Goal: Task Accomplishment & Management: Complete application form

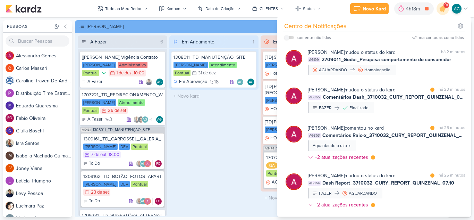
scroll to position [208, 0]
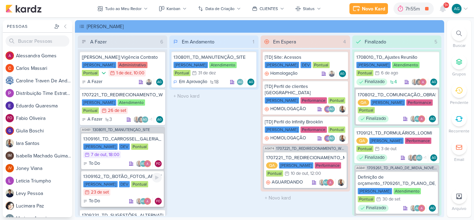
click at [127, 178] on div "1309162_TD_BOTÃO_FOTOS_APARTAMENTO_E_LAZER" at bounding box center [122, 176] width 78 height 6
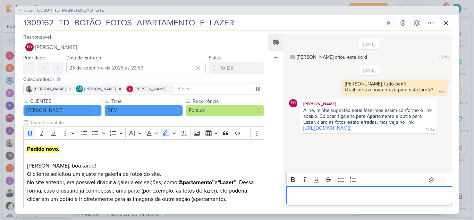
click at [349, 194] on p "Editor editing area: main" at bounding box center [369, 195] width 159 height 8
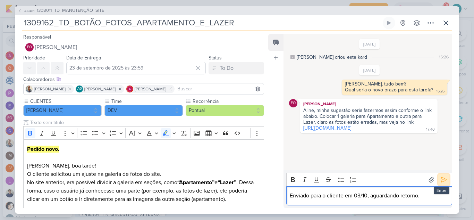
click at [442, 182] on icon at bounding box center [443, 179] width 7 height 7
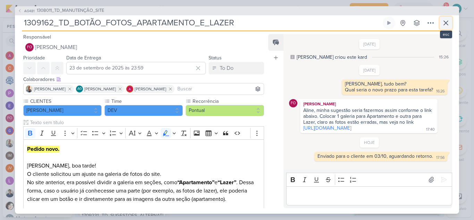
click at [449, 24] on icon at bounding box center [446, 23] width 8 height 8
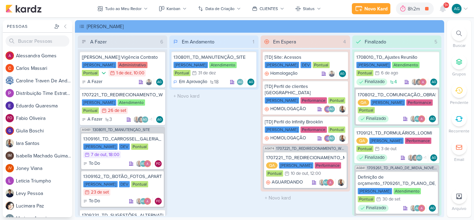
click at [369, 14] on div "Novo Kard Ctrl + k 8h2m DEMANDAS ATENDIMENTO 0h7m Hoje 8h2m Semana 0h7m Mês 0h7…" at bounding box center [410, 8] width 117 height 12
click at [370, 11] on div "Novo Kard" at bounding box center [375, 8] width 23 height 7
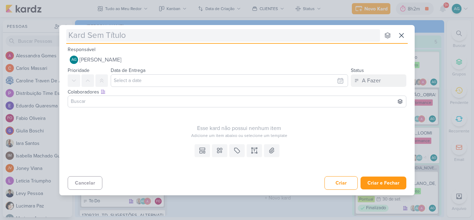
click at [165, 35] on input "text" at bounding box center [223, 35] width 314 height 12
type input "1710061_TD_REMOÇÃO_IMAGEM_PISCINA_IADL"
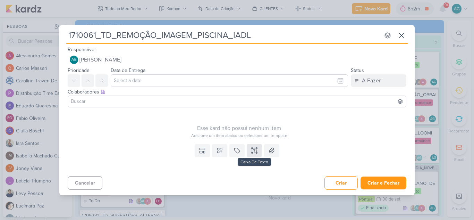
type input "1710061_TD_REMOÇÃO_IMAGEM_PISCINA_IADL"
click at [257, 151] on icon at bounding box center [254, 150] width 7 height 7
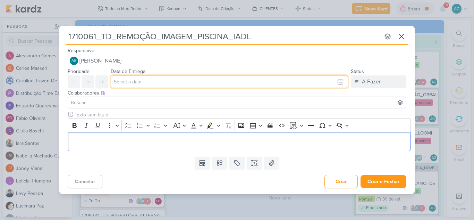
click at [180, 77] on input "text" at bounding box center [229, 81] width 237 height 12
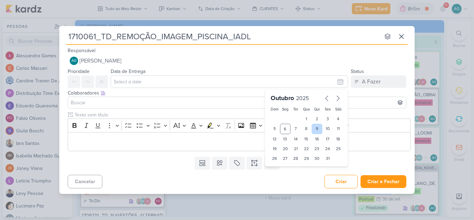
click at [318, 129] on div "9" at bounding box center [317, 129] width 11 height 10
type input "9 de outubro de 2025 às 23:59"
click at [161, 142] on p "Editor editing area: main" at bounding box center [239, 141] width 336 height 8
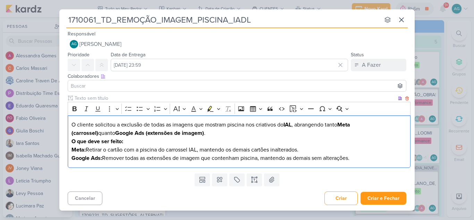
click at [72, 124] on p "O cliente solicitou a exclusão de todas as imagens que mostram piscina nos cria…" at bounding box center [239, 128] width 336 height 17
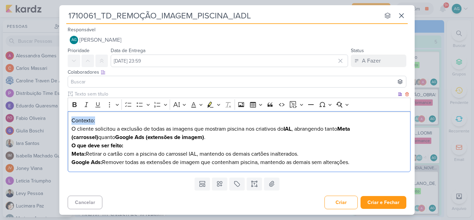
drag, startPoint x: 86, startPoint y: 118, endPoint x: 66, endPoint y: 119, distance: 19.4
click at [66, 119] on div "Clique para deixar o item visível somente à membros da sua organização Rich Tex…" at bounding box center [236, 132] width 355 height 84
click at [73, 103] on icon "Editor toolbar" at bounding box center [75, 104] width 4 height 5
click at [143, 117] on p "Contexto: O cliente solicitou a exclusão de todas as imagens que mostram piscin…" at bounding box center [239, 128] width 336 height 25
click at [292, 125] on strong "IAL" at bounding box center [288, 128] width 8 height 7
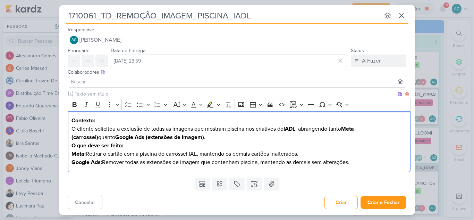
click at [175, 137] on p "Contexto: O cliente solicitou a exclusão de todas as imagens que mostram piscin…" at bounding box center [239, 128] width 336 height 25
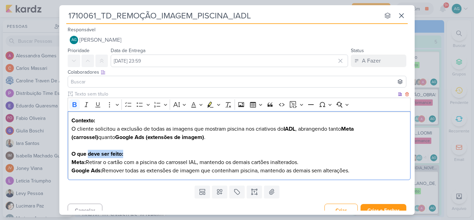
drag, startPoint x: 134, startPoint y: 155, endPoint x: 89, endPoint y: 153, distance: 45.1
click at [89, 153] on p "O que deve ser feito:" at bounding box center [239, 154] width 336 height 8
click at [196, 162] on p "Meta: Retirar o cartão com a piscina do carrossel IAL, mantendo os demais cartõ…" at bounding box center [239, 162] width 336 height 8
click at [368, 171] on p "Google Ads: Remover todas as extensões de imagem que contenham piscina, mantend…" at bounding box center [239, 170] width 336 height 8
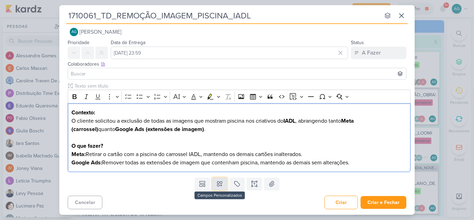
click at [217, 186] on icon at bounding box center [219, 184] width 5 height 5
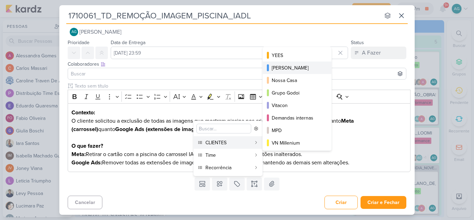
click at [298, 68] on div "[PERSON_NAME]" at bounding box center [297, 67] width 51 height 7
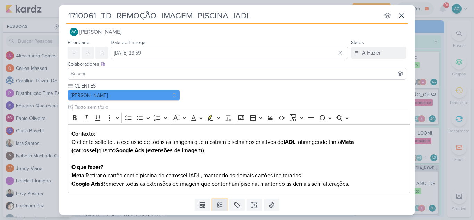
click at [220, 202] on icon at bounding box center [219, 204] width 7 height 7
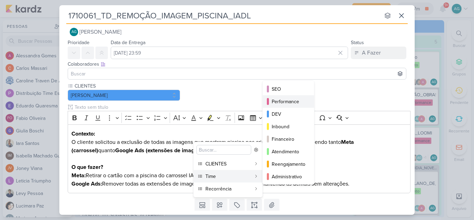
click at [297, 103] on div "Performance" at bounding box center [289, 101] width 34 height 7
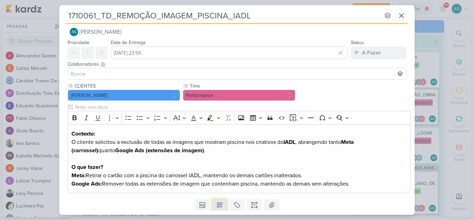
click at [218, 208] on icon at bounding box center [219, 204] width 7 height 7
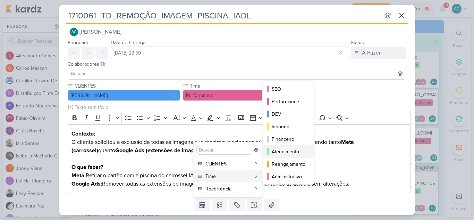
click at [287, 147] on button "Atendimento" at bounding box center [288, 151] width 51 height 12
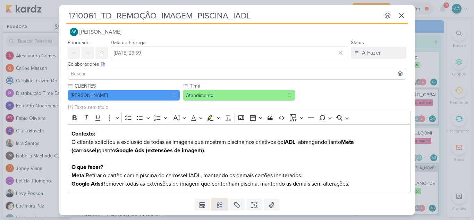
click at [220, 206] on icon at bounding box center [219, 204] width 7 height 7
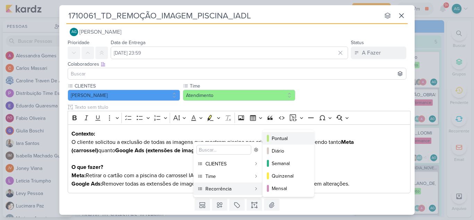
click at [286, 140] on div "Pontual" at bounding box center [289, 138] width 34 height 7
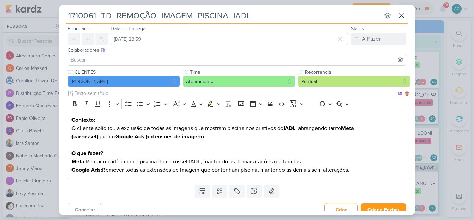
scroll to position [29, 0]
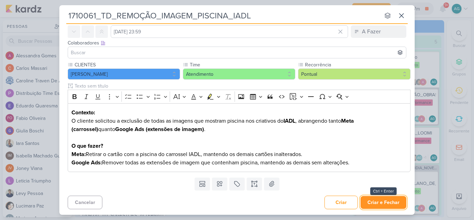
click at [390, 201] on button "Criar e Fechar" at bounding box center [384, 202] width 46 height 13
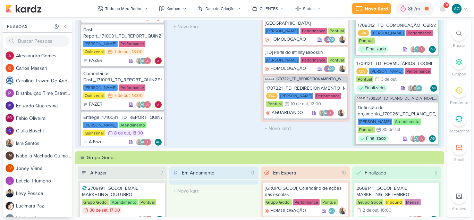
scroll to position [451, 0]
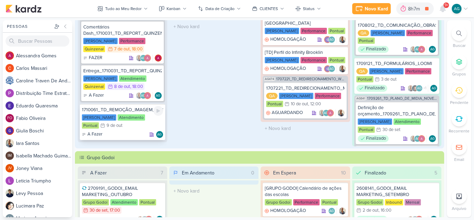
click at [136, 108] on div "1710061_TD_REMOÇÃO_IMAGEM_PISCINA_IADL" at bounding box center [122, 110] width 81 height 6
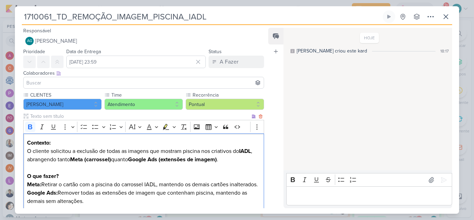
drag, startPoint x: 27, startPoint y: 140, endPoint x: 78, endPoint y: 189, distance: 70.9
click at [78, 189] on div "Contexto: O cliente solicitou a exclusão de todas as imagens que mostram piscin…" at bounding box center [143, 171] width 241 height 77
copy div "Contexto: O cliente solicitou a exclusão de todas as imagens que mostram piscin…"
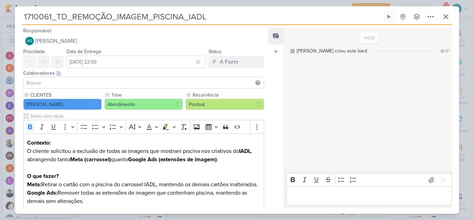
drag, startPoint x: 221, startPoint y: 18, endPoint x: 5, endPoint y: 12, distance: 217.0
click at [5, 12] on div "1710061_TD_REMOÇÃO_IMAGEM_PISCINA_IADL Criado por mim" at bounding box center [237, 110] width 474 height 220
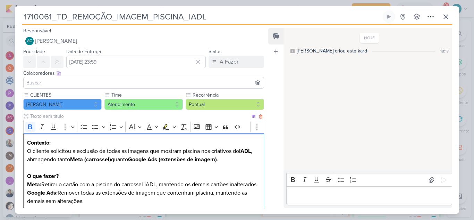
drag, startPoint x: 27, startPoint y: 142, endPoint x: 77, endPoint y: 189, distance: 68.8
click at [77, 189] on div "Contexto: O cliente solicitou a exclusão de todas as imagens que mostram piscin…" at bounding box center [143, 171] width 241 height 77
copy div "Contexto: O cliente solicitou a exclusão de todas as imagens que mostram piscin…"
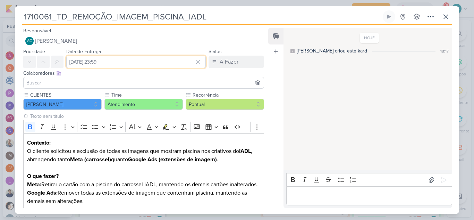
click at [113, 64] on input "9 de outubro de 2025 às 23:59" at bounding box center [136, 62] width 140 height 12
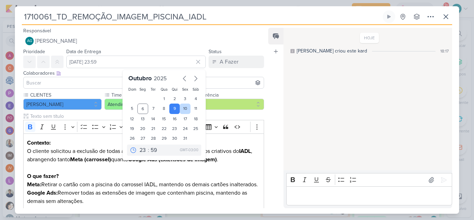
click at [180, 109] on div "10" at bounding box center [185, 108] width 11 height 10
type input "10 de outubro de 2025 às 23:59"
click at [142, 150] on select "00 01 02 03 04 05 06 07 08 09 10 11 12 13 14 15 16 17 18 19 20 21 22 23" at bounding box center [143, 150] width 10 height 8
select select "18"
click at [138, 146] on select "00 01 02 03 04 05 06 07 08 09 10 11 12 13 14 15 16 17 18 19 20 21 22 23" at bounding box center [143, 150] width 10 height 8
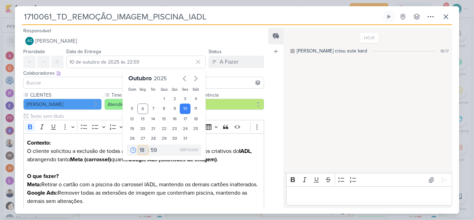
type input "10 de outubro de 2025 às 18:59"
click at [150, 148] on select "00 05 10 15 20 25 30 35 40 45 50 55 59" at bounding box center [154, 150] width 10 height 8
select select "0"
click at [149, 146] on select "00 05 10 15 20 25 30 35 40 45 50 55 59" at bounding box center [154, 150] width 10 height 8
click at [252, 34] on div "Responsável AG Aline Gimenez Graciano Nenhum contato encontrado create new cont…" at bounding box center [141, 36] width 252 height 21
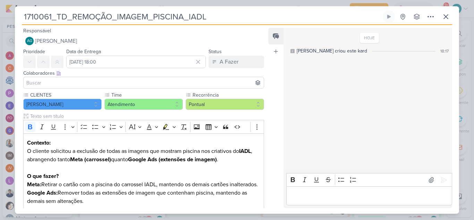
click at [37, 84] on input at bounding box center [143, 82] width 237 height 8
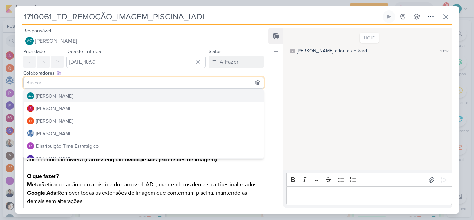
type input "10 de outubro de 2025 às 18:00"
click at [48, 94] on div "[PERSON_NAME]" at bounding box center [54, 95] width 37 height 7
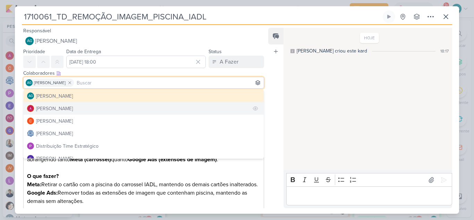
click at [52, 108] on div "Alessandra Gomes" at bounding box center [54, 108] width 37 height 7
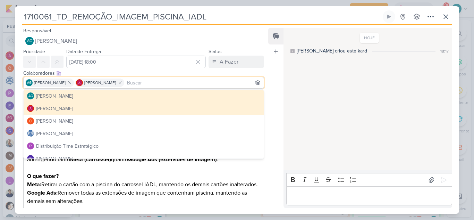
scroll to position [69, 0]
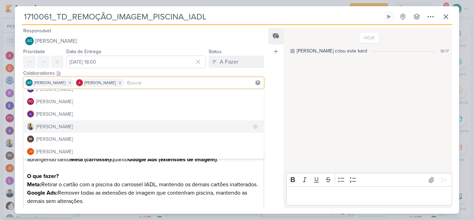
click at [60, 126] on div "Iara Santos" at bounding box center [54, 126] width 37 height 7
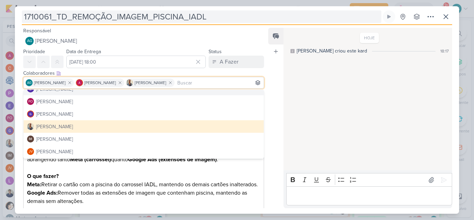
click at [250, 16] on input "1710061_TD_REMOÇÃO_IMAGEM_PISCINA_IADL" at bounding box center [202, 16] width 360 height 12
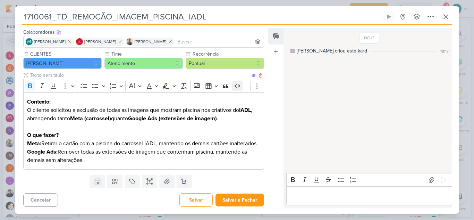
scroll to position [49, 0]
click at [252, 198] on button "Salvar e Fechar" at bounding box center [240, 199] width 49 height 13
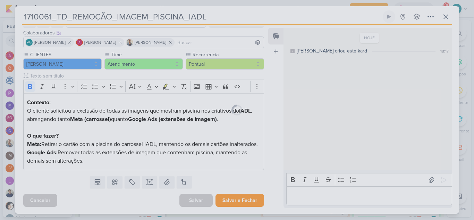
scroll to position [49, 0]
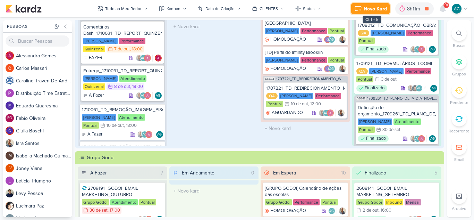
click at [378, 8] on div "Novo Kard" at bounding box center [375, 8] width 23 height 7
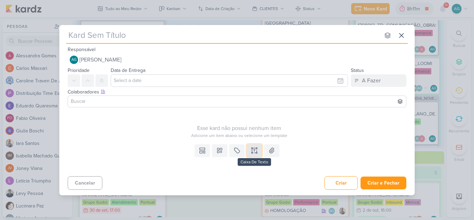
click at [256, 149] on icon at bounding box center [254, 150] width 7 height 7
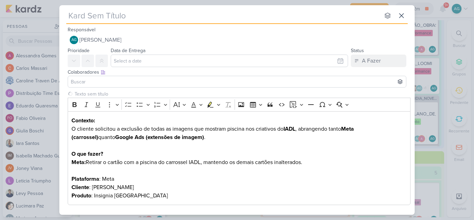
click at [135, 16] on input "text" at bounding box center [223, 15] width 314 height 12
paste input "1710061_TD_REMOÇÃO_IMAGEM_PISCINA_IADL_META"
type input "1710061_TD_REMOÇÃO_IMAGEM_PISCINA_IADL_META"
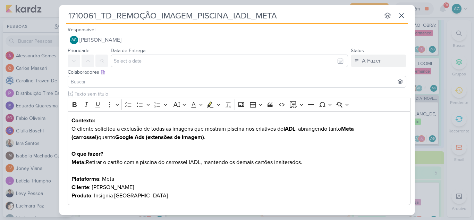
drag, startPoint x: 285, startPoint y: 17, endPoint x: 255, endPoint y: 12, distance: 29.9
click at [255, 12] on input "1710061_TD_REMOÇÃO_IMAGEM_PISCINA_IADL_META" at bounding box center [223, 15] width 314 height 12
type input "1710061_TD_REMOÇÃO_IMAGEM_PISCINA_IADL_"
type input "1710061_TD_REMOÇÃO_IMAGEM_PISCINA_IADL_GOOGLE"
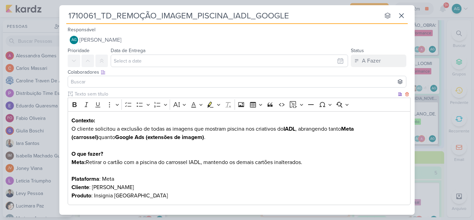
click at [78, 161] on strong "Meta:" at bounding box center [78, 162] width 14 height 7
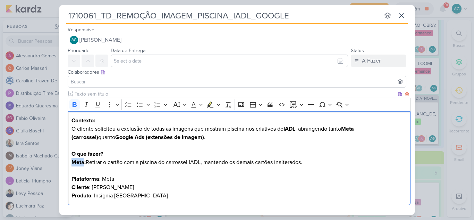
click at [78, 161] on strong "Meta:" at bounding box center [78, 162] width 14 height 7
drag, startPoint x: 93, startPoint y: 162, endPoint x: 323, endPoint y: 160, distance: 230.5
click at [323, 160] on p "Google: Retirar o cartão com a piscina do carrossel IADL, mantendo os demais ca…" at bounding box center [239, 170] width 336 height 25
click at [237, 162] on p "Google: Remover todas as extensões de imagem que contenham piscina, mantendo as…" at bounding box center [239, 170] width 336 height 25
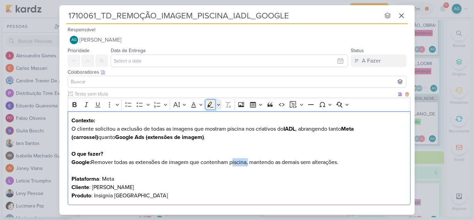
click at [210, 105] on icon "Editor toolbar" at bounding box center [211, 104] width 6 height 6
click at [249, 148] on p "Contexto: O cliente solicitou a exclusão de todas as imagens que mostram piscin…" at bounding box center [239, 132] width 336 height 33
click at [108, 179] on p "Google: Remover todas as extensões de imagem que contenham piscina , mantendo a…" at bounding box center [239, 170] width 336 height 25
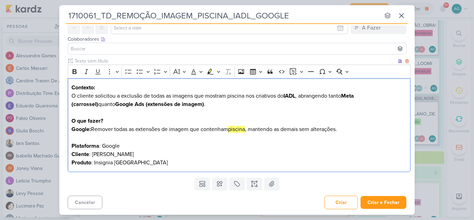
scroll to position [0, 0]
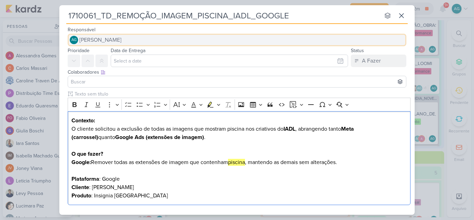
click at [141, 41] on button "AG Aline Gimenez Graciano" at bounding box center [237, 40] width 339 height 12
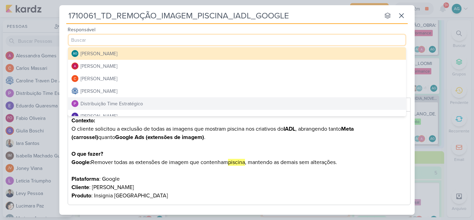
click at [130, 103] on div "Distribuição Time Estratégico" at bounding box center [112, 103] width 62 height 7
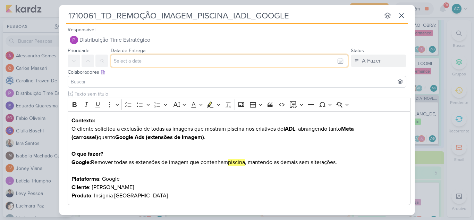
click at [145, 60] on input "text" at bounding box center [229, 60] width 237 height 12
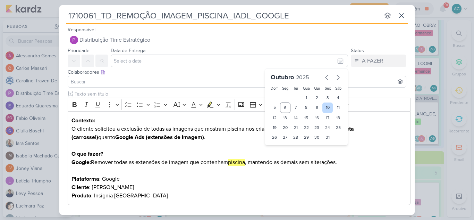
click at [323, 108] on div "10" at bounding box center [327, 107] width 11 height 10
type input "10 de outubro de 2025 às 23:59"
click at [281, 149] on select "00 01 02 03 04 05 06 07 08 09 10 11 12 13 14 15 16 17 18 19 20 21 22 23" at bounding box center [285, 149] width 10 height 8
select select "18"
click at [280, 145] on select "00 01 02 03 04 05 06 07 08 09 10 11 12 13 14 15 16 17 18 19 20 21 22 23" at bounding box center [285, 149] width 10 height 8
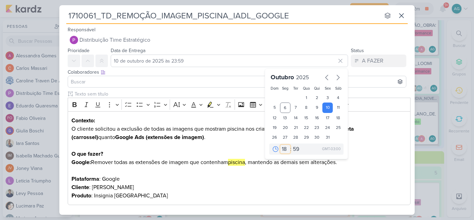
type input "10 de outubro de 2025 às 18:59"
click at [292, 151] on select "00 05 10 15 20 25 30 35 40 45 50 55 59" at bounding box center [297, 149] width 10 height 8
select select "0"
click at [292, 145] on select "00 05 10 15 20 25 30 35 40 45 50 55 59" at bounding box center [297, 149] width 10 height 8
type input "10 de outubro de 2025 às 18:00"
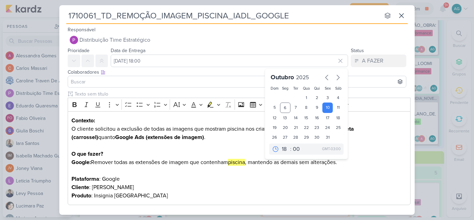
click at [172, 82] on input at bounding box center [236, 81] width 335 height 8
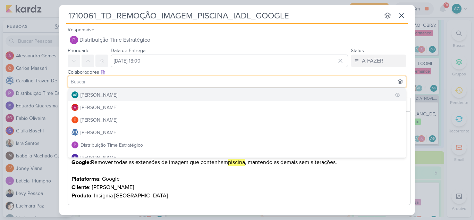
click at [158, 94] on button "AG Aline Gimenez Graciano" at bounding box center [237, 94] width 338 height 12
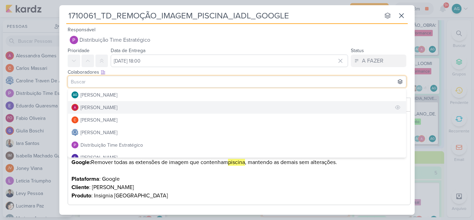
click at [151, 107] on button "Alessandra Gomes" at bounding box center [237, 107] width 338 height 12
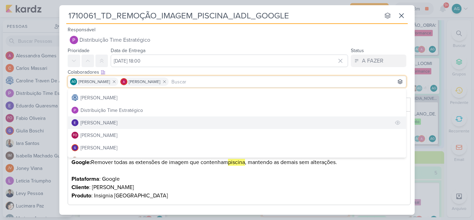
scroll to position [69, 0]
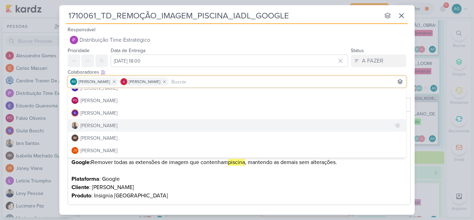
click at [123, 127] on button "Iara Santos" at bounding box center [237, 125] width 338 height 12
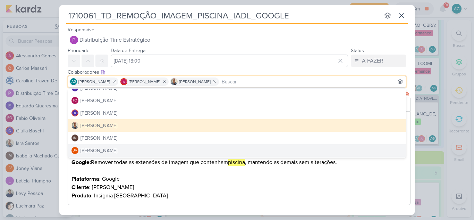
click at [231, 199] on p "Produto : Insignia Alto da Lapa" at bounding box center [239, 195] width 336 height 8
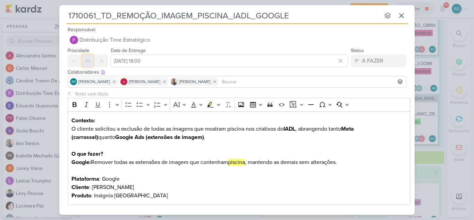
click at [88, 62] on icon at bounding box center [88, 61] width 6 height 6
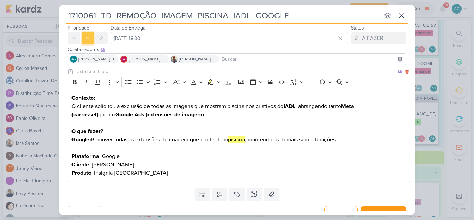
scroll to position [33, 0]
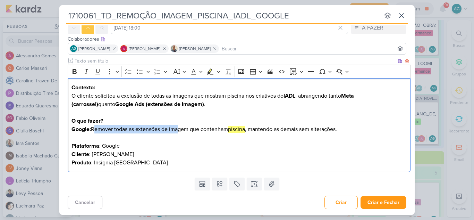
drag, startPoint x: 92, startPoint y: 129, endPoint x: 175, endPoint y: 127, distance: 83.0
click at [175, 127] on p "Google: Remover todas as extensões de imagem que contenham piscina , mantendo a…" at bounding box center [239, 137] width 336 height 25
click at [217, 140] on p "Google: Remover todas as extensões de imagem que contenham piscina , mantendo a…" at bounding box center [239, 137] width 336 height 25
click at [347, 129] on p "Google: Remover todas as extensões de imagem que contenham piscina , mantendo a…" at bounding box center [239, 137] width 336 height 25
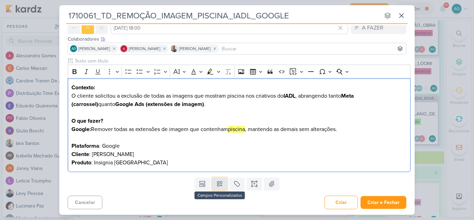
click at [213, 186] on button at bounding box center [219, 183] width 15 height 12
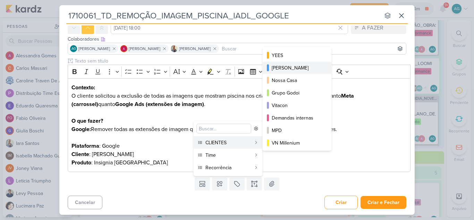
click at [293, 72] on button "[PERSON_NAME]" at bounding box center [297, 67] width 69 height 12
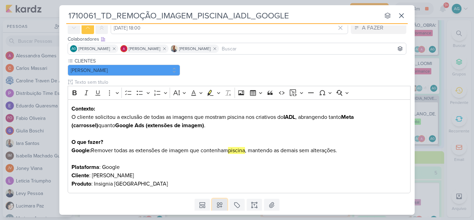
click at [220, 204] on icon at bounding box center [219, 204] width 7 height 7
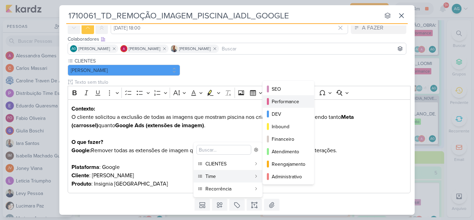
click at [288, 104] on div "Performance" at bounding box center [289, 101] width 34 height 7
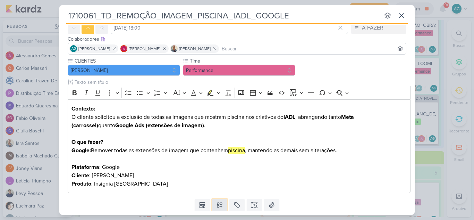
click at [220, 206] on icon at bounding box center [219, 204] width 7 height 7
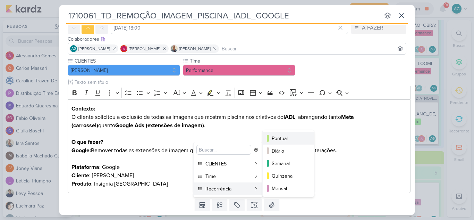
click at [285, 136] on div "Pontual" at bounding box center [289, 138] width 34 height 7
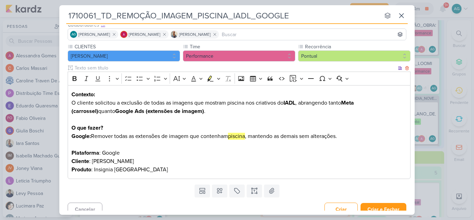
scroll to position [54, 0]
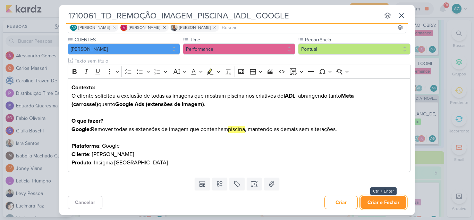
click at [395, 200] on button "Criar e Fechar" at bounding box center [384, 202] width 46 height 13
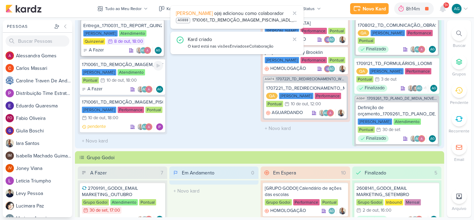
scroll to position [497, 0]
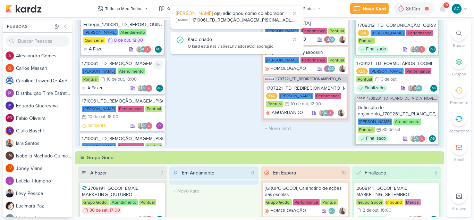
click at [129, 64] on div "1710061_TD_REMOÇÃO_IMAGEM_PISCINA_IADL" at bounding box center [122, 63] width 81 height 6
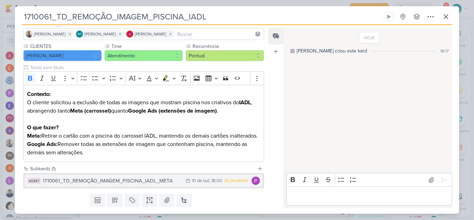
click at [99, 185] on div "1710061_TD_REMOÇÃO_IMAGEM_PISCINA_IADL_META" at bounding box center [113, 181] width 140 height 8
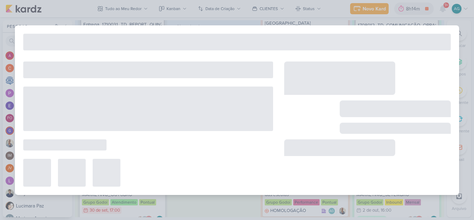
type input "1710061_TD_REMOÇÃO_IMAGEM_PISCINA_IADL_META"
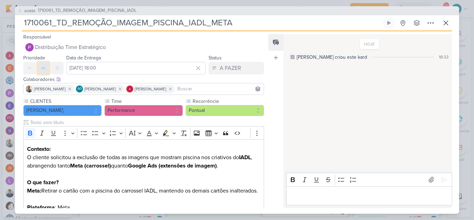
click at [46, 66] on button at bounding box center [43, 68] width 12 height 12
click at [446, 25] on icon at bounding box center [446, 23] width 8 height 8
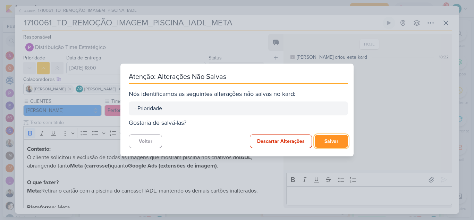
click at [331, 144] on button "Salvar" at bounding box center [331, 141] width 33 height 13
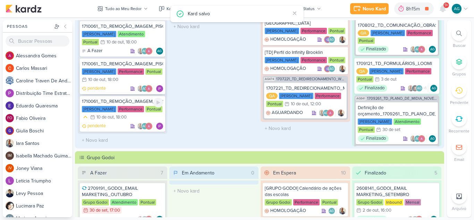
scroll to position [535, 0]
click at [132, 100] on div "1710061_TD_REMOÇÃO_IMAGEM_PISCINA_IADL_GOOGLE" at bounding box center [122, 101] width 81 height 6
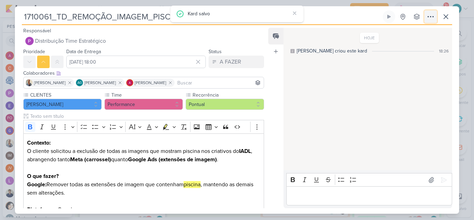
click at [430, 17] on icon at bounding box center [431, 16] width 8 height 8
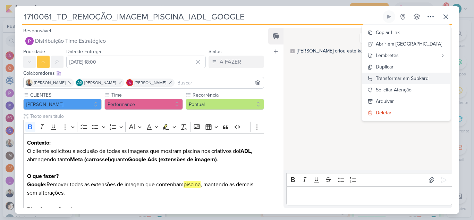
click at [410, 78] on div "Transformar em Subkard" at bounding box center [402, 78] width 53 height 7
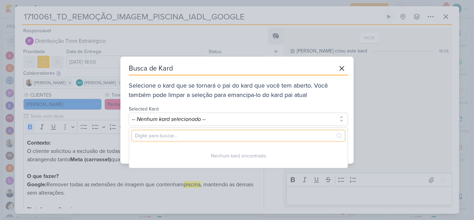
click at [238, 137] on input "text" at bounding box center [238, 135] width 213 height 11
click at [139, 137] on input "170061" at bounding box center [238, 135] width 213 height 11
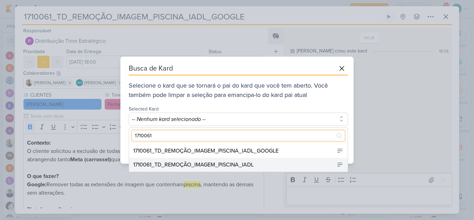
type input "1710061"
click at [204, 161] on div "1710061_TD_REMOÇÃO_IMAGEM_PISCINA_IADL" at bounding box center [193, 164] width 120 height 8
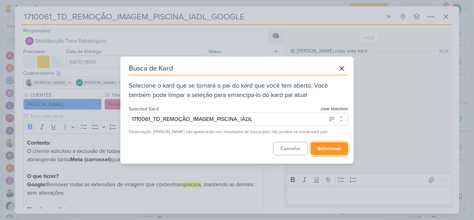
click at [336, 151] on button "selecionar" at bounding box center [329, 148] width 37 height 13
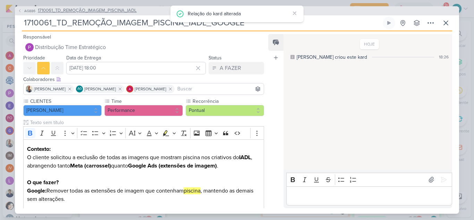
click at [123, 11] on span "1710061_TD_REMOÇÃO_IMAGEM_PISCINA_IADL" at bounding box center [87, 10] width 99 height 7
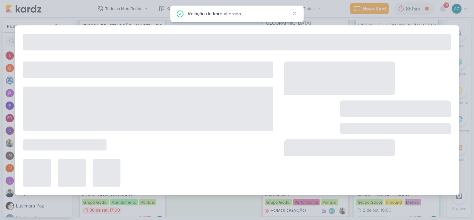
type input "1710061_TD_REMOÇÃO_IMAGEM_PISCINA_IADL"
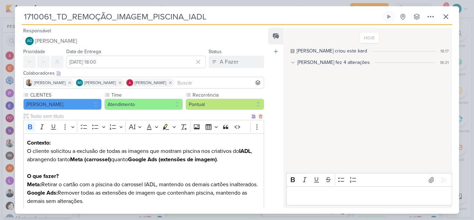
scroll to position [89, 0]
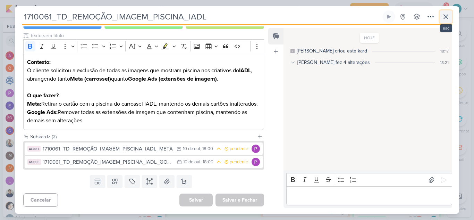
click at [445, 18] on icon at bounding box center [446, 16] width 8 height 8
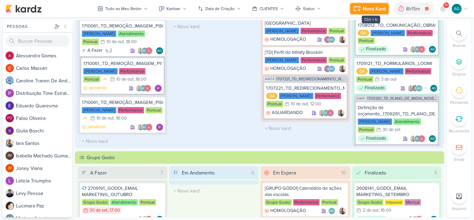
click at [377, 12] on div "Novo Kard" at bounding box center [374, 8] width 23 height 7
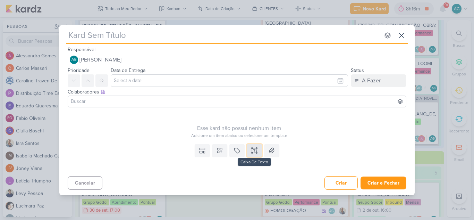
click at [257, 150] on icon at bounding box center [254, 150] width 7 height 7
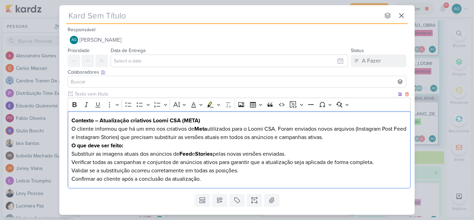
click at [96, 120] on strong "Contexto – Atualização criativos Loomi CSA (META)" at bounding box center [135, 120] width 129 height 7
drag, startPoint x: 211, startPoint y: 118, endPoint x: 99, endPoint y: 113, distance: 111.8
click at [99, 113] on div "Contexto:– Atualização criativos Loomi CSA (META) O cliente informou que há um …" at bounding box center [239, 149] width 343 height 77
click at [349, 140] on p "O cliente informou que há um erro nos criativos de Meta utilizados para o Loomi…" at bounding box center [239, 133] width 336 height 17
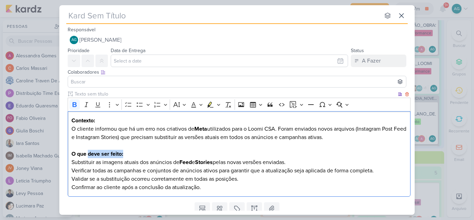
drag, startPoint x: 134, startPoint y: 153, endPoint x: 89, endPoint y: 154, distance: 44.4
click at [89, 154] on p "O que deve ser feito:" at bounding box center [239, 154] width 336 height 8
click at [303, 163] on p "Substituir as imagens atuais dos anúncios de Feed e Stories pelas novas versões…" at bounding box center [239, 162] width 336 height 8
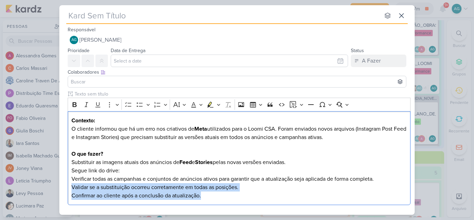
drag, startPoint x: 225, startPoint y: 196, endPoint x: 64, endPoint y: 184, distance: 161.1
click at [64, 184] on div "Clique para deixar o item visível somente à membros da sua organização Rich Tex…" at bounding box center [236, 148] width 355 height 117
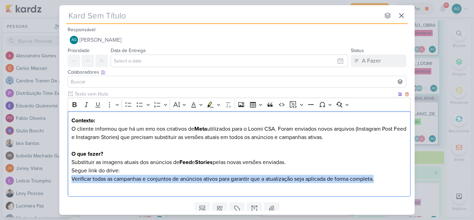
drag, startPoint x: 384, startPoint y: 178, endPoint x: 68, endPoint y: 183, distance: 316.2
click at [68, 183] on div "Contexto: O cliente informou que há um erro nos criativos de Meta utilizados pa…" at bounding box center [239, 154] width 343 height 86
copy p "Verificar todas as campanhas e conjuntos de anúncios ativos para garantir que a…"
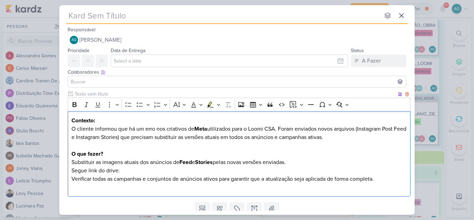
click at [306, 164] on p "Substituir as imagens atuais dos anúncios de Feed e Stories pelas novas versões…" at bounding box center [239, 166] width 336 height 17
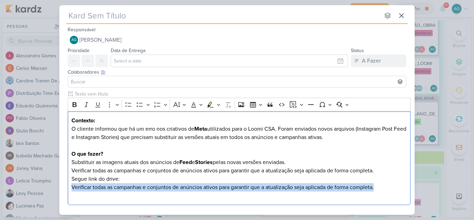
drag, startPoint x: 394, startPoint y: 187, endPoint x: 52, endPoint y: 189, distance: 342.2
click at [52, 189] on div "nenhum grupo disponível esc Responsável AG Aline Gimenez Graciano Nenhum contat…" at bounding box center [237, 110] width 474 height 220
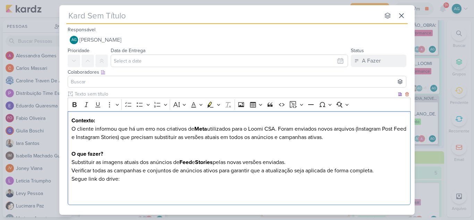
click at [71, 177] on div "Contexto: O cliente informou que há um erro nos criativos de Meta utilizados pa…" at bounding box center [239, 158] width 343 height 94
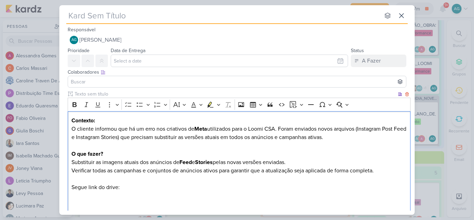
click at [77, 181] on p "Substituir as imagens atuais dos anúncios de Feed e Stories pelas novas versões…" at bounding box center [239, 174] width 336 height 33
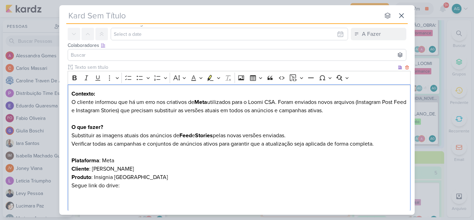
scroll to position [35, 0]
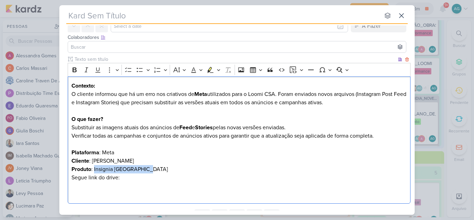
drag, startPoint x: 94, startPoint y: 168, endPoint x: 160, endPoint y: 167, distance: 66.3
click at [160, 167] on p "Produto : Insignia Alto da Lapa Segue link do drive:" at bounding box center [239, 173] width 336 height 17
click at [171, 169] on p "Produto : Loomi Chacara Santo Antonio Segue link do drive:" at bounding box center [239, 173] width 336 height 17
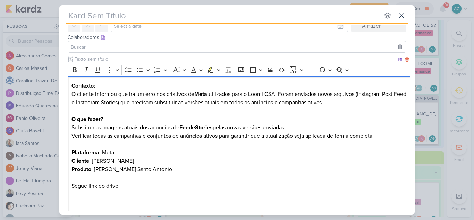
click at [138, 150] on p "Substituir as imagens atuais dos anúncios de Feed e Stories pelas novas versões…" at bounding box center [239, 139] width 336 height 33
click at [111, 177] on p "Produto : Loomi Chacara Santo Antonio Segue link do drive:" at bounding box center [239, 177] width 336 height 25
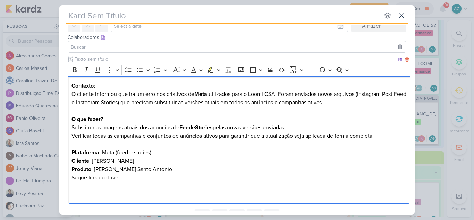
click at [134, 178] on p "Produto : Loomi Chacara Santo Antonio ⁠⁠⁠⁠⁠⁠⁠Segue link do drive:" at bounding box center [239, 173] width 336 height 17
drag, startPoint x: 182, startPoint y: 176, endPoint x: 51, endPoint y: 177, distance: 130.8
click at [51, 177] on div "nenhum grupo disponível esc Responsável AG Aline Gimenez Graciano Nenhum contat…" at bounding box center [237, 110] width 474 height 220
click at [76, 70] on icon "Editor toolbar" at bounding box center [75, 69] width 4 height 5
click at [219, 186] on p "Editor editing area: main" at bounding box center [239, 186] width 336 height 8
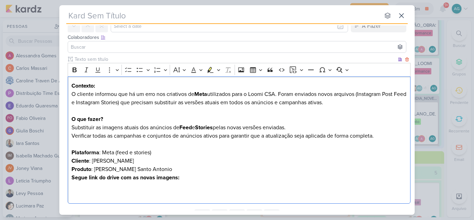
scroll to position [0, 0]
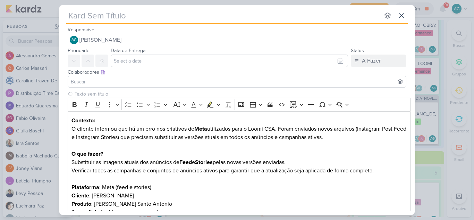
click at [112, 19] on input "text" at bounding box center [223, 15] width 314 height 12
paste input "1710062_TD_SUBSTITUIÇÃO_CRIATIVOS_META_LCSA"
type input "1710062_TD_SUBSTITUIÇÃO_CRIATIVOS_META_LCSA"
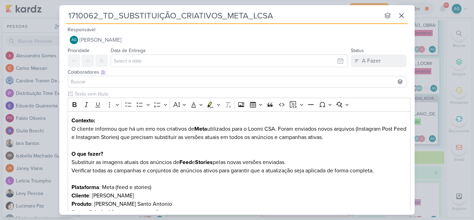
click at [112, 19] on input "1710062_TD_SUBSTITUIÇÃO_CRIATIVOS_META_LCSA" at bounding box center [223, 15] width 314 height 12
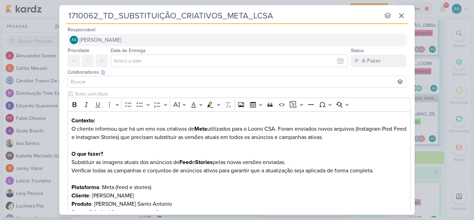
type input "1710062_TD_SUBSTITUIÇÃO_CRIATIVOS_META_LCSA"
click at [121, 41] on span "[PERSON_NAME]" at bounding box center [100, 40] width 42 height 8
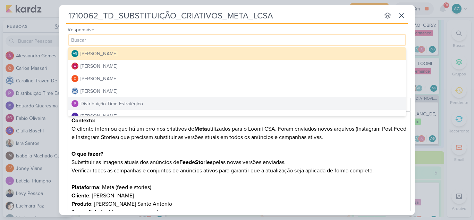
click at [136, 103] on div "Distribuição Time Estratégico" at bounding box center [112, 103] width 62 height 7
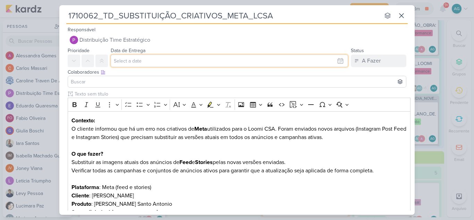
click at [145, 63] on input "text" at bounding box center [229, 60] width 237 height 12
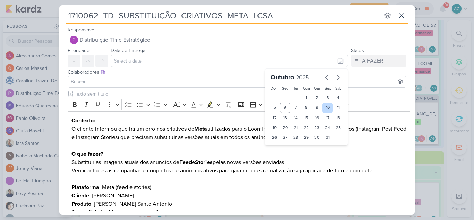
click at [323, 108] on div "10" at bounding box center [327, 107] width 11 height 10
type input "10 de outubro de 2025 às 23:59"
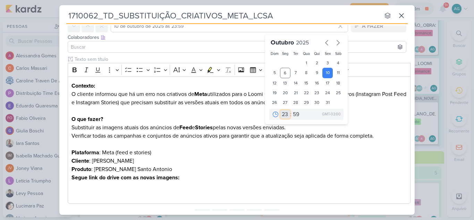
click at [282, 116] on select "00 01 02 03 04 05 06 07 08 09 10 11 12 13 14 15 16 17 18 19 20 21 22 23" at bounding box center [285, 114] width 10 height 8
select select "18"
click at [280, 110] on select "00 01 02 03 04 05 06 07 08 09 10 11 12 13 14 15 16 17 18 19 20 21 22 23" at bounding box center [285, 114] width 10 height 8
type input "10 de outubro de 2025 às 18:59"
drag, startPoint x: 292, startPoint y: 117, endPoint x: 292, endPoint y: 111, distance: 5.6
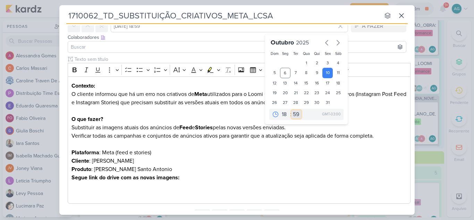
click at [292, 117] on select "00 05 10 15 20 25 30 35 40 45 50 55 59" at bounding box center [297, 114] width 10 height 8
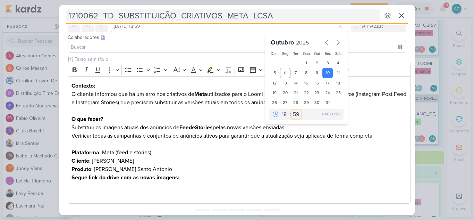
select select "0"
click at [292, 110] on select "00 05 10 15 20 25 30 35 40 45 50 55 59" at bounding box center [297, 114] width 10 height 8
type input "10 de outubro de 2025 às 18:00"
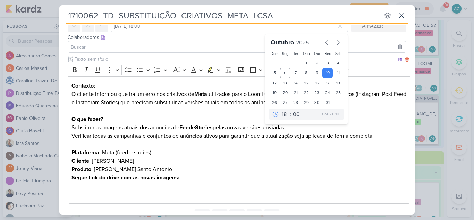
click at [270, 172] on p "Produto : Loomi Chacara Santo Antonio Segue link do drive com as novas imagens:" at bounding box center [239, 173] width 336 height 17
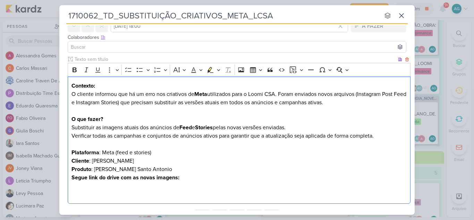
scroll to position [0, 0]
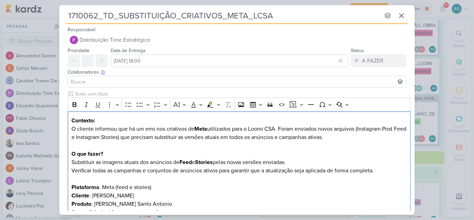
click at [132, 80] on input at bounding box center [236, 81] width 335 height 8
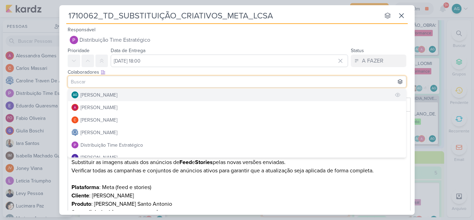
click at [117, 94] on div "[PERSON_NAME]" at bounding box center [99, 94] width 37 height 7
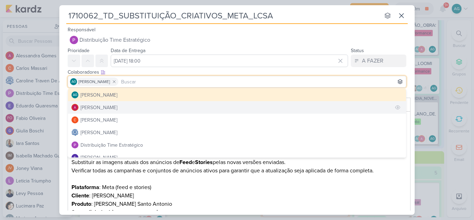
click at [127, 108] on button "Alessandra Gomes" at bounding box center [237, 107] width 338 height 12
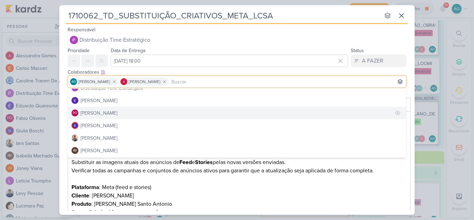
scroll to position [69, 0]
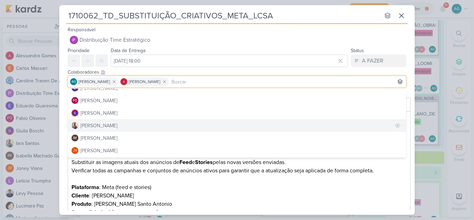
click at [117, 126] on button "Iara Santos" at bounding box center [237, 125] width 338 height 12
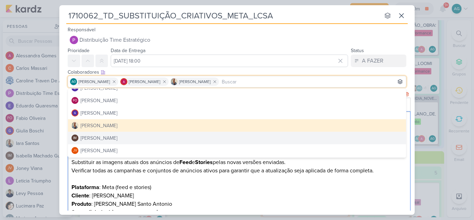
click at [220, 196] on p "Cliente : Teixeira Duarte" at bounding box center [239, 195] width 336 height 8
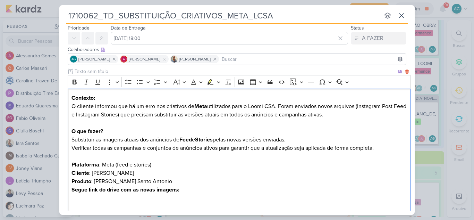
scroll to position [35, 0]
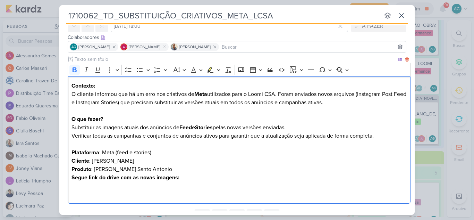
click at [203, 178] on p "Produto : Loomi Chacara Santo Antonio Segue link do drive com as novas imagens:" at bounding box center [239, 173] width 336 height 17
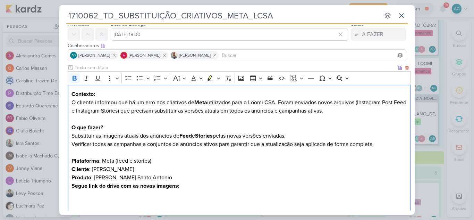
scroll to position [0, 0]
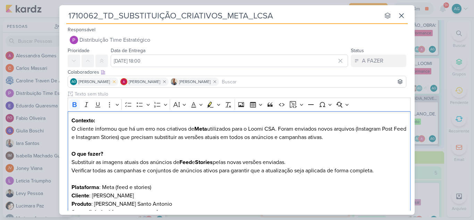
click at [117, 83] on icon at bounding box center [114, 81] width 5 height 5
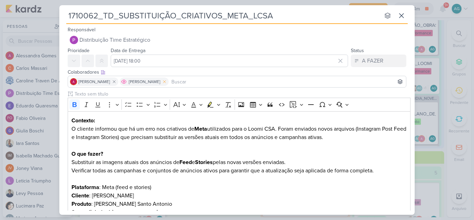
click at [162, 81] on icon at bounding box center [164, 81] width 5 height 5
click at [117, 82] on icon at bounding box center [114, 81] width 5 height 5
click at [121, 84] on input at bounding box center [236, 81] width 335 height 8
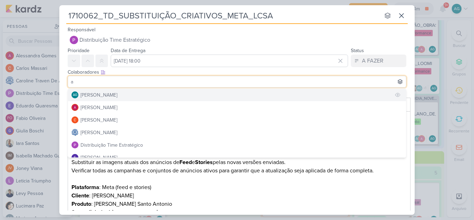
type input "a"
click at [117, 92] on div "[PERSON_NAME]" at bounding box center [99, 94] width 37 height 7
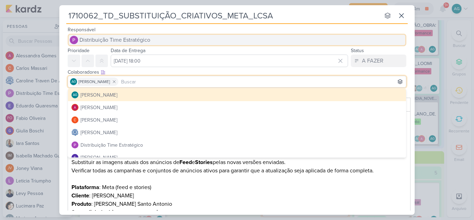
click at [141, 40] on span "Distribuição Time Estratégico" at bounding box center [114, 40] width 71 height 8
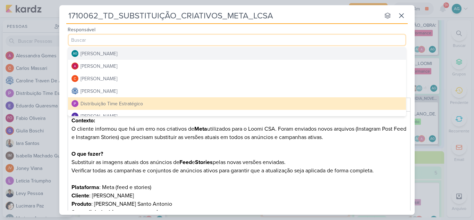
click at [117, 54] on div "[PERSON_NAME]" at bounding box center [99, 53] width 37 height 7
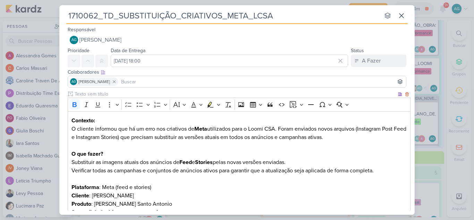
click at [259, 196] on p "Cliente : Teixeira Duarte" at bounding box center [239, 195] width 336 height 8
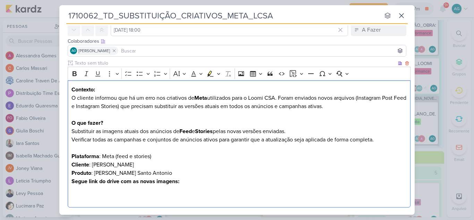
scroll to position [66, 0]
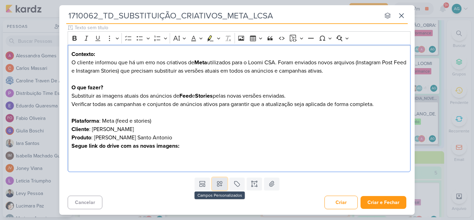
click at [220, 185] on icon at bounding box center [219, 184] width 5 height 5
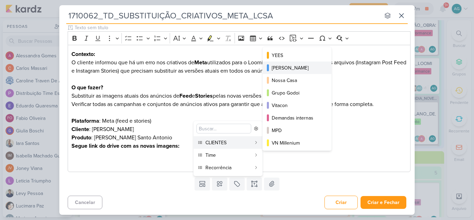
click at [290, 68] on div "[PERSON_NAME]" at bounding box center [297, 67] width 51 height 7
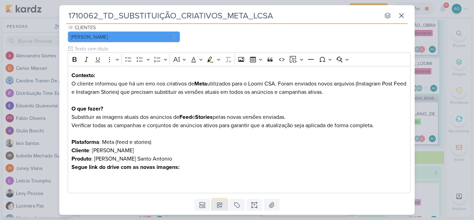
click at [220, 206] on icon at bounding box center [219, 205] width 5 height 5
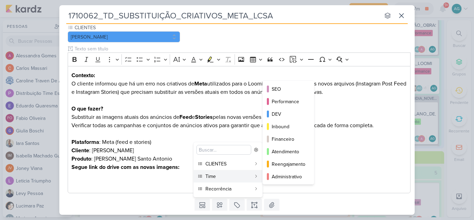
click at [221, 179] on div "Time" at bounding box center [228, 175] width 46 height 7
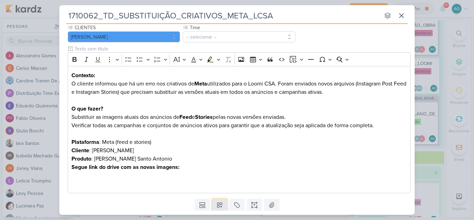
click at [223, 203] on button at bounding box center [219, 205] width 15 height 12
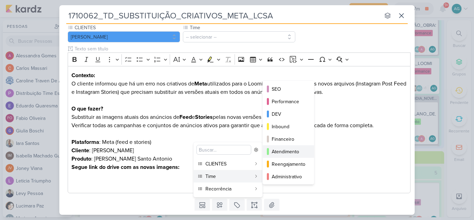
click at [287, 152] on div "Atendimento" at bounding box center [289, 151] width 34 height 7
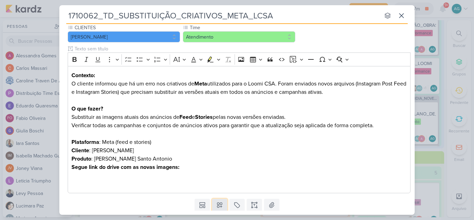
click at [220, 204] on icon at bounding box center [219, 204] width 7 height 7
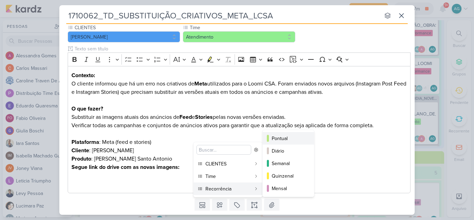
click at [284, 138] on div "Pontual" at bounding box center [289, 138] width 34 height 7
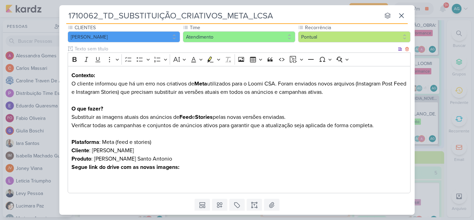
click at [339, 166] on p "Produto : Loomi Chacara Santo Antonio Segue link do drive com as novas imagens:" at bounding box center [239, 162] width 336 height 17
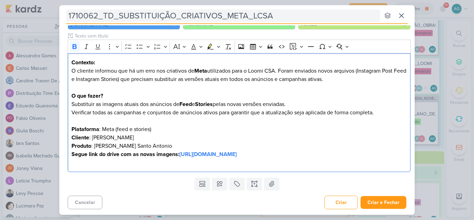
scroll to position [79, 0]
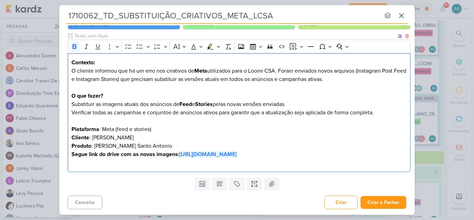
drag, startPoint x: 395, startPoint y: 153, endPoint x: 180, endPoint y: 153, distance: 215.2
click at [180, 153] on p "Produto : Loomi Chacara Santo Antonio Segue link do drive com as novas imagens:…" at bounding box center [239, 150] width 336 height 17
click at [73, 45] on icon "Editor toolbar" at bounding box center [75, 46] width 4 height 5
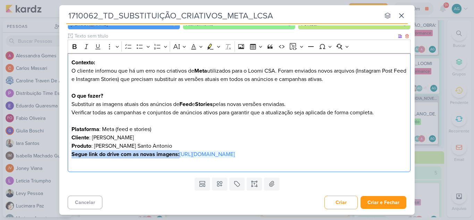
click at [213, 127] on p "Substituir as imagens atuais dos anúncios de Feed e Stories pelas novas versões…" at bounding box center [239, 116] width 336 height 33
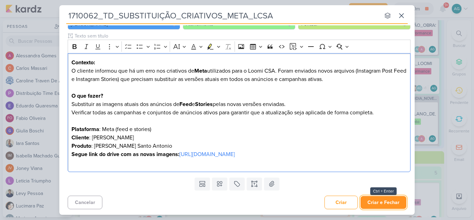
click at [393, 199] on button "Criar e Fechar" at bounding box center [384, 202] width 46 height 13
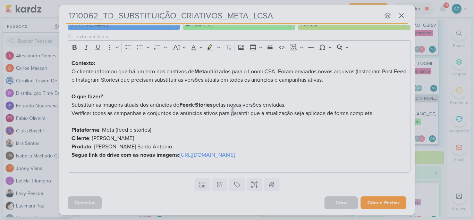
scroll to position [78, 0]
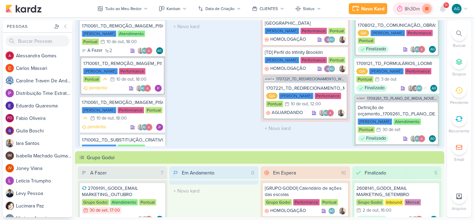
click at [425, 10] on icon at bounding box center [426, 8] width 3 height 3
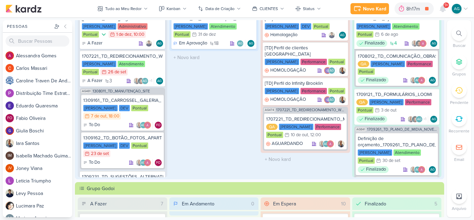
scroll to position [35, 0]
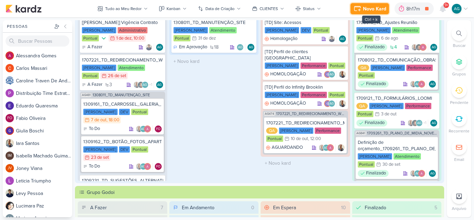
click at [370, 11] on div "Novo Kard" at bounding box center [374, 8] width 23 height 7
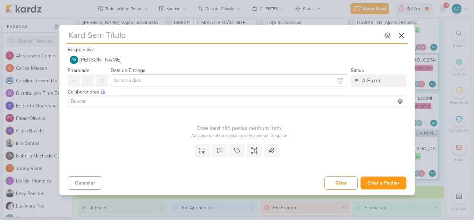
type input "1710061_TD_REMOÇÃO_IMAGEM_PISCINA_IADL"
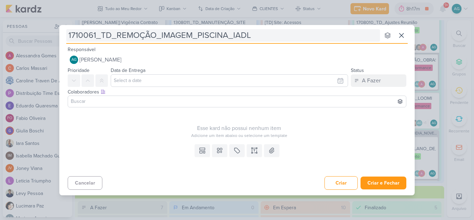
type input "1710061_TD_REMOÇÃO_IMAGEM_PISCINA_IADL_"
type input "1710061_TD_REMOÇÃO_IMAGEM_PISCINA_IADL_META"
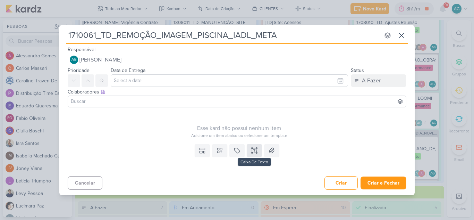
type input "1710061_TD_REMOÇÃO_IMAGEM_PISCINA_IADL_META"
click at [259, 149] on button at bounding box center [254, 150] width 15 height 12
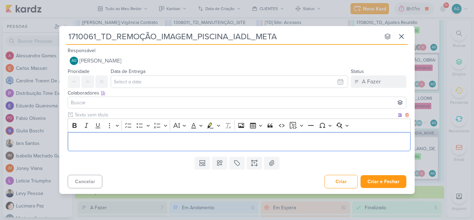
click at [118, 143] on p "Editor editing area: main" at bounding box center [239, 141] width 336 height 8
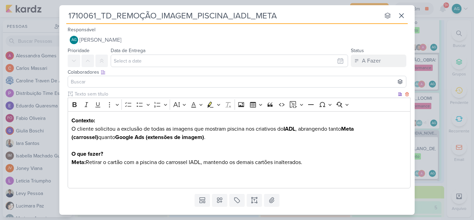
click at [108, 179] on p "Meta: Retirar o cartão com a piscina do carrossel IADL, mantendo os demais cart…" at bounding box center [239, 170] width 336 height 25
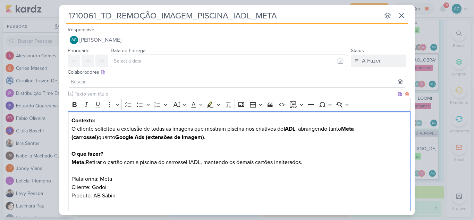
click at [94, 179] on p "Meta: Retirar o cartão com a piscina do carrossel IADL, mantendo os demais cart…" at bounding box center [239, 170] width 336 height 25
click at [78, 105] on icon "Editor toolbar" at bounding box center [74, 104] width 7 height 7
click at [84, 188] on p "Cliente: Godoi" at bounding box center [239, 187] width 336 height 8
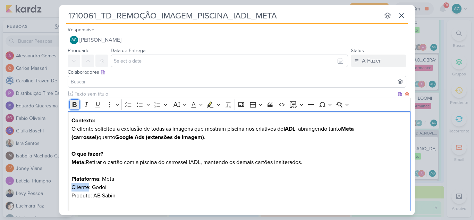
click at [74, 107] on icon "Editor toolbar" at bounding box center [75, 104] width 4 height 5
click at [96, 191] on p "Cliente : Godoi" at bounding box center [239, 187] width 336 height 8
click at [87, 194] on p "Produto: AB Sabin" at bounding box center [239, 199] width 336 height 17
click at [86, 194] on p "Produto: AB Sabin" at bounding box center [239, 199] width 336 height 17
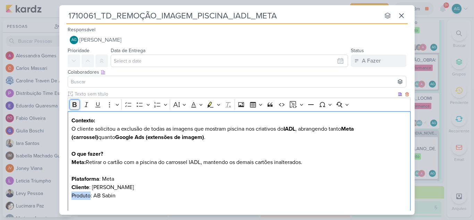
click at [74, 106] on icon "Editor toolbar" at bounding box center [74, 104] width 7 height 7
drag, startPoint x: 118, startPoint y: 195, endPoint x: 95, endPoint y: 194, distance: 22.6
click at [95, 194] on p "Produto : AB Sabin" at bounding box center [239, 199] width 336 height 17
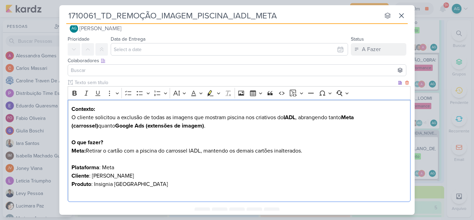
scroll to position [0, 0]
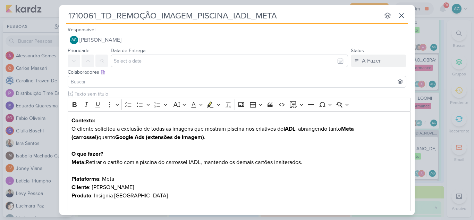
drag, startPoint x: 96, startPoint y: 15, endPoint x: 68, endPoint y: 14, distance: 27.8
click at [68, 14] on input "1710061_TD_REMOÇÃO_IMAGEM_PISCINA_IADL_META" at bounding box center [223, 15] width 314 height 12
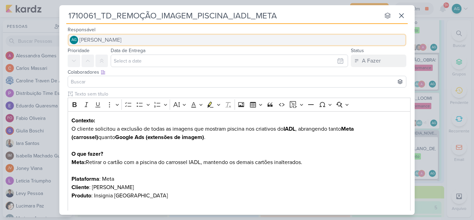
click at [101, 40] on span "[PERSON_NAME]" at bounding box center [100, 40] width 42 height 8
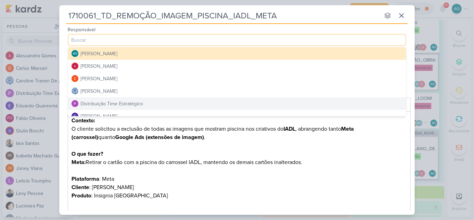
click at [125, 99] on button "Distribuição Time Estratégico" at bounding box center [237, 103] width 338 height 12
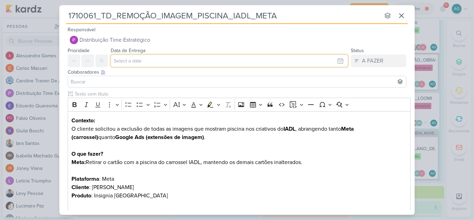
click at [144, 61] on input "text" at bounding box center [229, 60] width 237 height 12
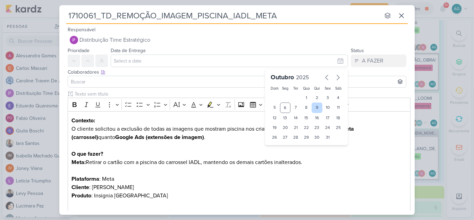
click at [312, 107] on div "9" at bounding box center [317, 107] width 11 height 10
type input "9 de outubro de 2025 às 23:59"
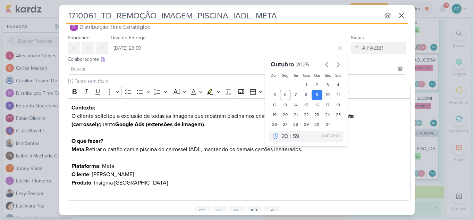
scroll to position [35, 0]
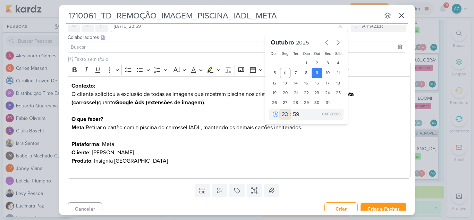
click at [282, 113] on select "00 01 02 03 04 05 06 07 08 09 10 11 12 13 14 15 16 17 18 19 20 21 22 23" at bounding box center [285, 114] width 10 height 8
select select "9"
click at [280, 110] on select "00 01 02 03 04 05 06 07 08 09 10 11 12 13 14 15 16 17 18 19 20 21 22 23" at bounding box center [285, 114] width 10 height 8
type input "9 de outubro de 2025 às 09:59"
click at [282, 116] on select "00 01 02 03 04 05 06 07 08 09 10 11 12 13 14 15 16 17 18 19 20 21 22 23" at bounding box center [285, 114] width 10 height 8
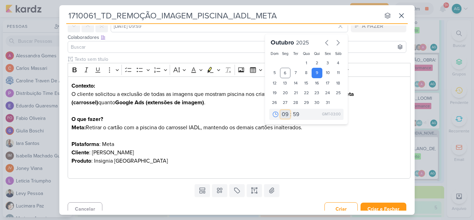
select select "18"
click at [280, 110] on select "00 01 02 03 04 05 06 07 08 09 10 11 12 13 14 15 16 17 18 19 20 21 22 23" at bounding box center [285, 114] width 10 height 8
type input "9 de outubro de 2025 às 18:59"
click at [294, 114] on select "00 05 10 15 20 25 30 35 40 45 50 55 59" at bounding box center [297, 114] width 10 height 8
select select "0"
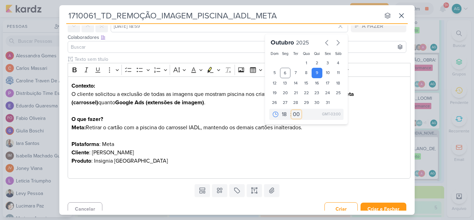
click at [292, 110] on select "00 05 10 15 20 25 30 35 40 45 50 55 59" at bounding box center [297, 114] width 10 height 8
click at [343, 141] on p "Meta: Retirar o cartão com a piscina do carrossel IADL, mantendo os demais cart…" at bounding box center [239, 135] width 336 height 25
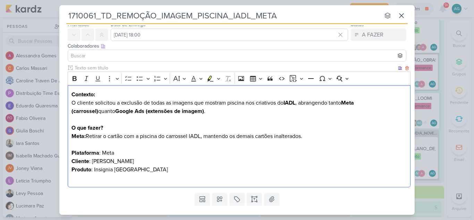
scroll to position [0, 0]
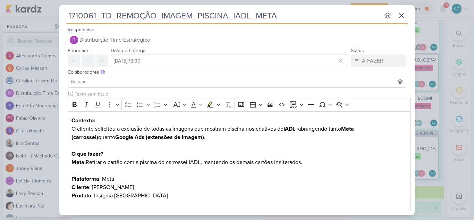
click at [108, 81] on input at bounding box center [236, 81] width 335 height 8
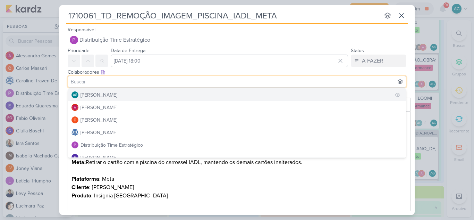
click at [107, 94] on div "[PERSON_NAME]" at bounding box center [99, 94] width 37 height 7
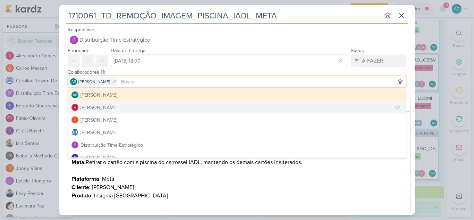
click at [108, 106] on div "Alessandra Gomes" at bounding box center [99, 107] width 37 height 7
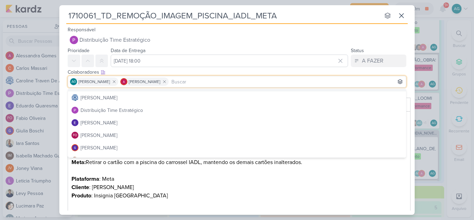
scroll to position [69, 0]
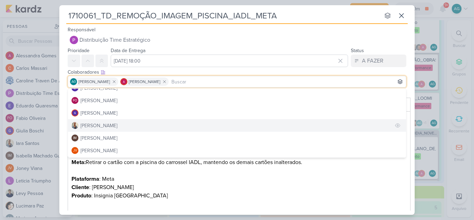
click at [107, 125] on button "Iara Santos" at bounding box center [237, 125] width 338 height 12
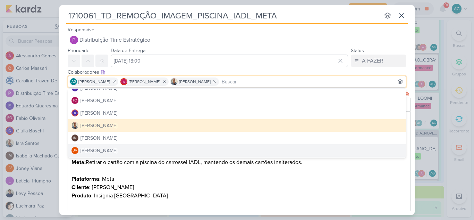
click at [259, 203] on p "Produto : Insignia Alto da Lapa" at bounding box center [239, 199] width 336 height 17
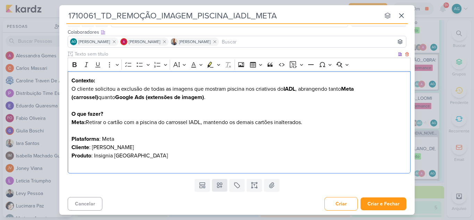
scroll to position [41, 0]
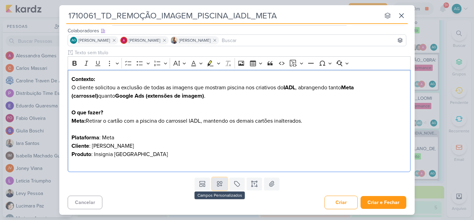
click at [220, 186] on icon at bounding box center [219, 183] width 7 height 7
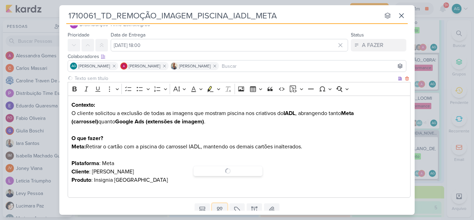
scroll to position [0, 0]
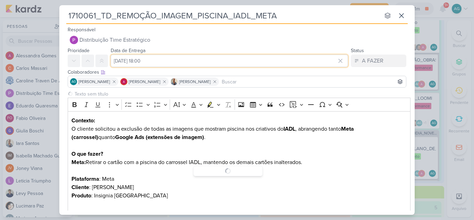
click at [175, 64] on input "9 de outubro de 2025 às 18:00" at bounding box center [229, 60] width 237 height 12
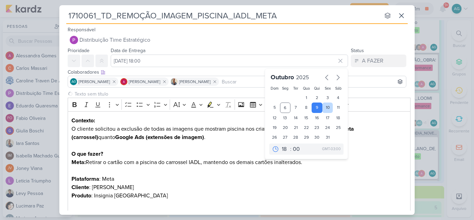
click at [322, 108] on div "10" at bounding box center [327, 107] width 11 height 10
type input "10 de outubro de 2025 às 18:00"
click at [262, 184] on p "Cliente : Teixeira Duarte" at bounding box center [239, 187] width 336 height 8
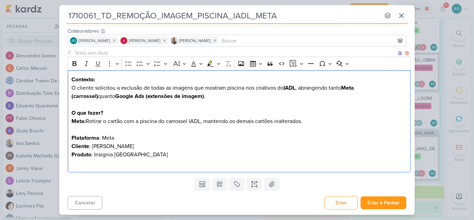
scroll to position [41, 0]
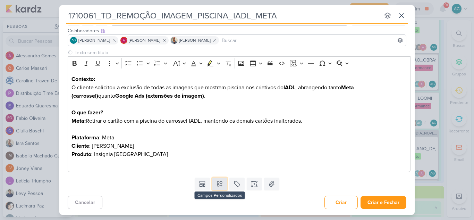
click at [217, 183] on icon at bounding box center [219, 183] width 7 height 7
click at [220, 185] on icon at bounding box center [219, 184] width 5 height 5
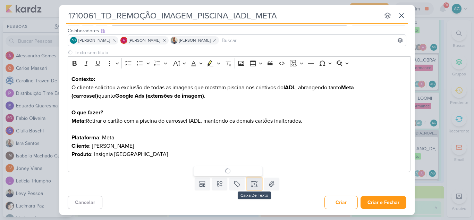
click at [251, 182] on icon at bounding box center [254, 183] width 7 height 7
click at [254, 183] on icon at bounding box center [254, 183] width 7 height 7
click at [271, 185] on icon at bounding box center [271, 183] width 7 height 7
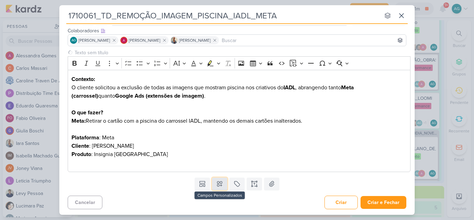
click at [218, 185] on icon at bounding box center [219, 184] width 5 height 5
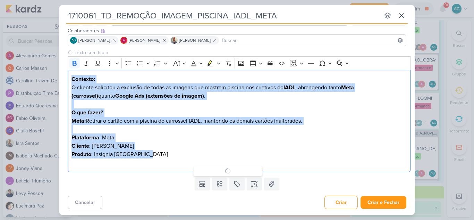
drag, startPoint x: 159, startPoint y: 155, endPoint x: 66, endPoint y: 81, distance: 119.6
click at [66, 81] on div "Clique para deixar o item visível somente à membros da sua organização Rich Tex…" at bounding box center [236, 112] width 355 height 126
copy div "Contexto: O cliente solicitou a exclusão de todas as imagens que mostram piscin…"
click at [187, 132] on p "Meta: Retirar o cartão com a piscina do carrossel IADL, mantendo os demais cart…" at bounding box center [239, 129] width 336 height 25
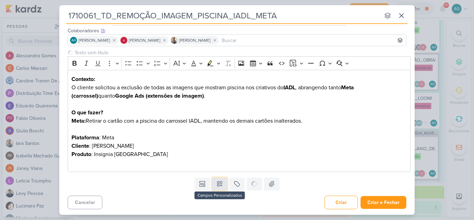
click at [219, 183] on icon at bounding box center [219, 184] width 5 height 5
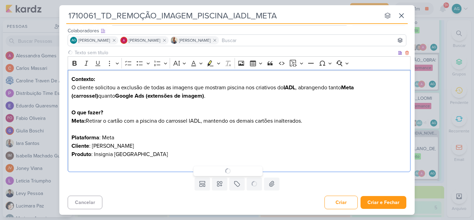
click at [194, 143] on p "Cliente : Teixeira Duarte" at bounding box center [239, 146] width 336 height 8
click at [263, 150] on p "Produto : Insignia Alto da Lapa" at bounding box center [239, 158] width 336 height 17
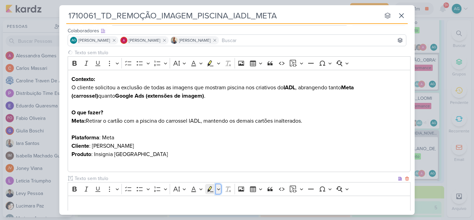
click at [217, 184] on button "Highlight" at bounding box center [219, 189] width 6 height 10
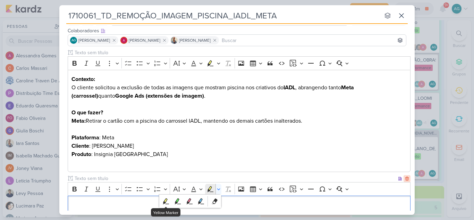
click at [406, 178] on icon at bounding box center [407, 178] width 5 height 5
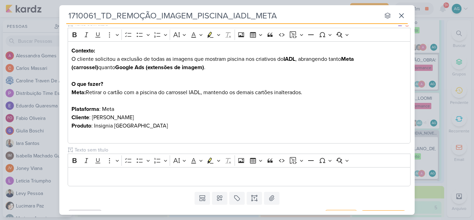
scroll to position [76, 0]
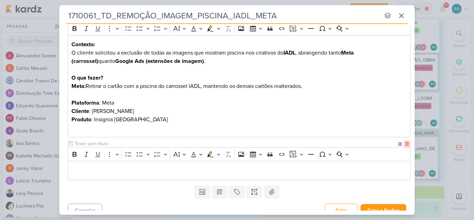
click at [405, 144] on icon at bounding box center [406, 144] width 3 height 4
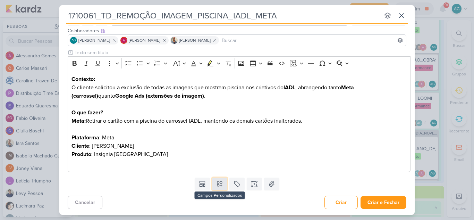
click at [214, 185] on button at bounding box center [219, 183] width 15 height 12
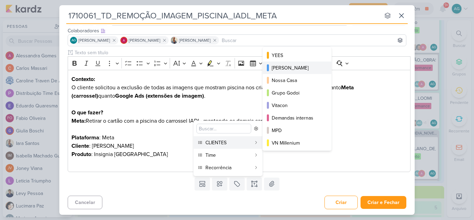
click at [290, 70] on div "[PERSON_NAME]" at bounding box center [297, 67] width 51 height 7
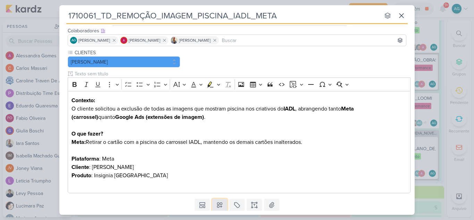
click at [218, 203] on icon at bounding box center [219, 204] width 7 height 7
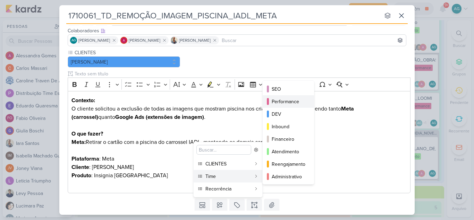
click at [289, 100] on div "Performance" at bounding box center [289, 101] width 34 height 7
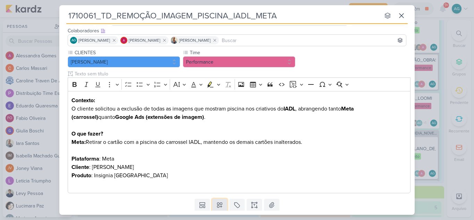
drag, startPoint x: 221, startPoint y: 206, endPoint x: 221, endPoint y: 202, distance: 3.5
click at [220, 205] on icon at bounding box center [219, 204] width 7 height 7
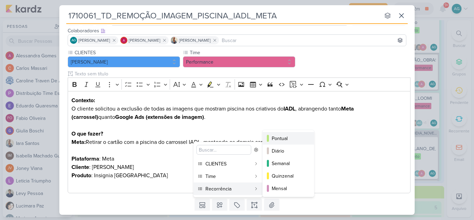
click at [292, 141] on div "Pontual" at bounding box center [289, 138] width 34 height 7
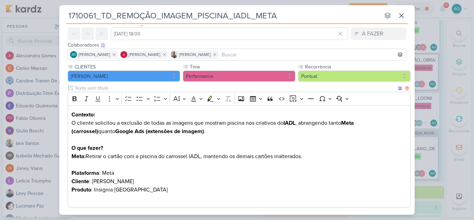
scroll to position [62, 0]
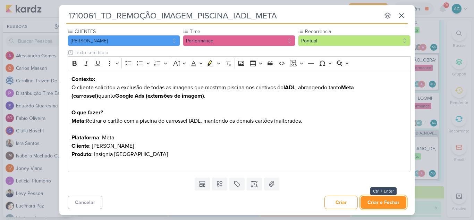
click at [385, 205] on button "Criar e Fechar" at bounding box center [384, 202] width 46 height 13
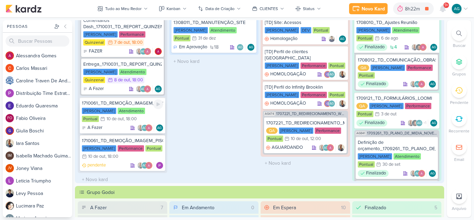
scroll to position [497, 0]
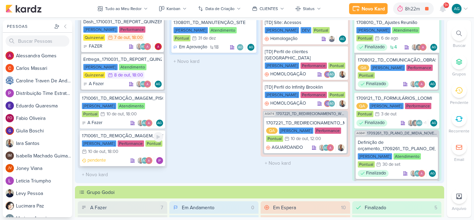
click at [122, 136] on div "1710061_TD_REMOÇÃO_IMAGEM_PISCINA_IADL_META" at bounding box center [122, 136] width 81 height 6
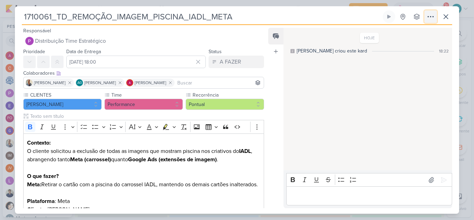
click at [431, 16] on icon at bounding box center [431, 16] width 6 height 1
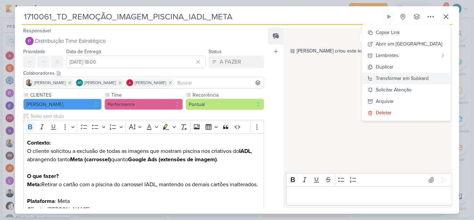
click at [429, 78] on div "Transformar em Subkard" at bounding box center [402, 78] width 53 height 7
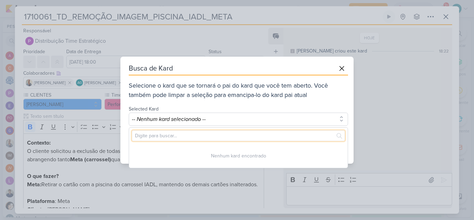
click at [192, 132] on input "text" at bounding box center [238, 135] width 213 height 11
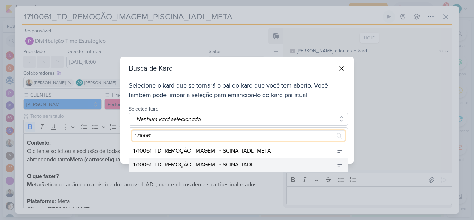
type input "1710061"
click at [243, 166] on div "1710061_TD_REMOÇÃO_IMAGEM_PISCINA_IADL" at bounding box center [193, 164] width 120 height 8
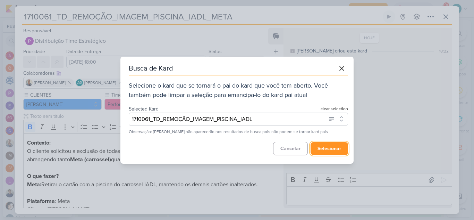
click at [340, 148] on button "selecionar" at bounding box center [329, 148] width 37 height 13
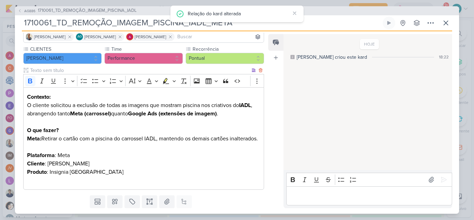
scroll to position [81, 0]
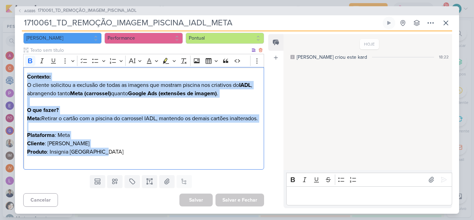
drag, startPoint x: 118, startPoint y: 153, endPoint x: 24, endPoint y: 59, distance: 133.3
click at [24, 67] on div "Contexto: O cliente solicitou a exclusão de todas as imagens que mostram piscin…" at bounding box center [143, 118] width 241 height 102
copy div "Contexto: O cliente solicitou a exclusão de todas as imagens que mostram piscin…"
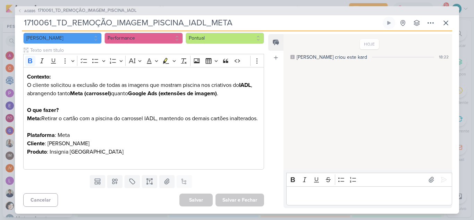
drag, startPoint x: 235, startPoint y: 23, endPoint x: 20, endPoint y: 26, distance: 214.5
click at [20, 26] on div "AG886 1710061_TD_REMOÇÃO_IMAGEM_PISCINA_IADL 1710061_TD_REMOÇÃO_IMAGEM_PISCINA_…" at bounding box center [237, 109] width 444 height 207
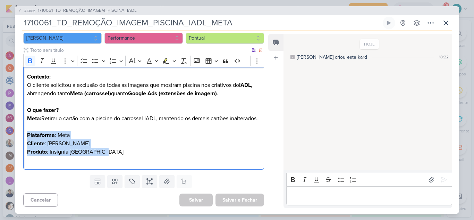
drag, startPoint x: 111, startPoint y: 151, endPoint x: 24, endPoint y: 137, distance: 87.6
click at [24, 137] on div "Contexto: O cliente solicitou a exclusão de todas as imagens que mostram piscin…" at bounding box center [143, 118] width 241 height 102
copy div "Plataforma : Meta Cliente : Teixeira Duarte Produto : Insignia Alto da Lapa"
click at [448, 24] on icon at bounding box center [446, 23] width 8 height 8
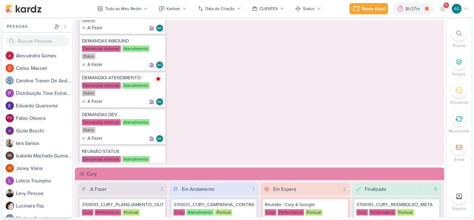
scroll to position [555, 0]
